Goal: Browse casually

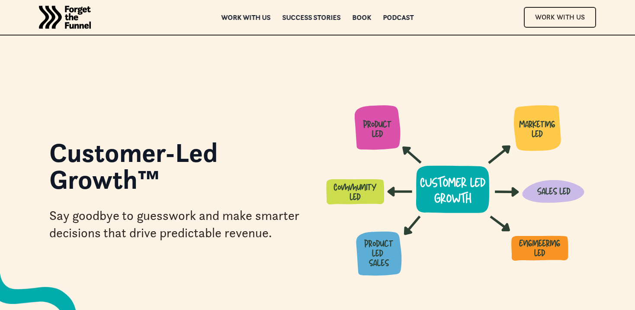
click at [77, 16] on img "home" at bounding box center [65, 17] width 52 height 35
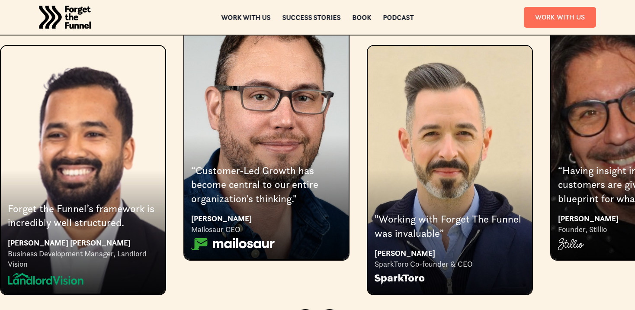
scroll to position [1601, 0]
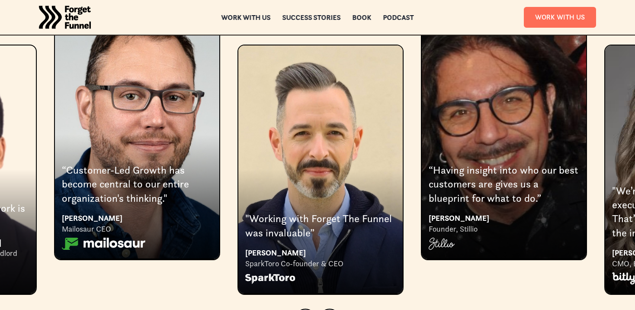
drag, startPoint x: 473, startPoint y: 153, endPoint x: 311, endPoint y: 155, distance: 161.9
click at [311, 155] on div "3 of 8" at bounding box center [321, 169] width 164 height 248
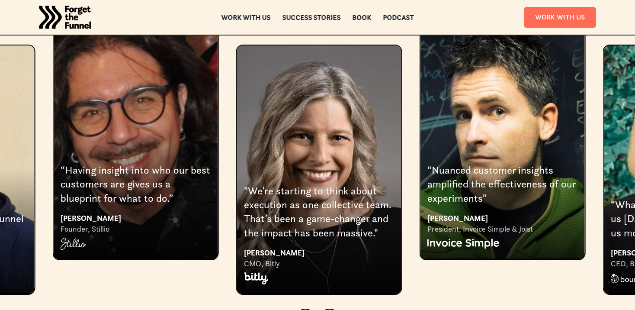
drag, startPoint x: 391, startPoint y: 136, endPoint x: 332, endPoint y: 143, distance: 59.3
click at [428, 163] on div "“Nuanced customer insights amplified the effectiveness of our experiments”" at bounding box center [503, 184] width 151 height 42
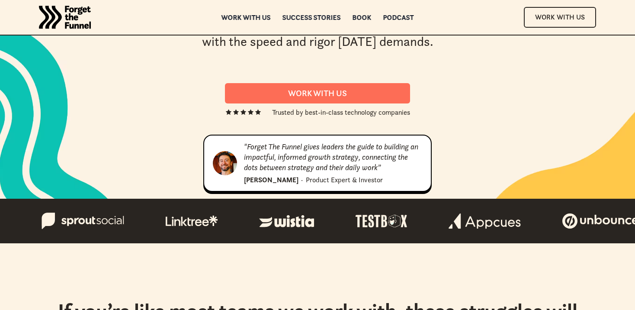
scroll to position [0, 0]
